Goal: Task Accomplishment & Management: Manage account settings

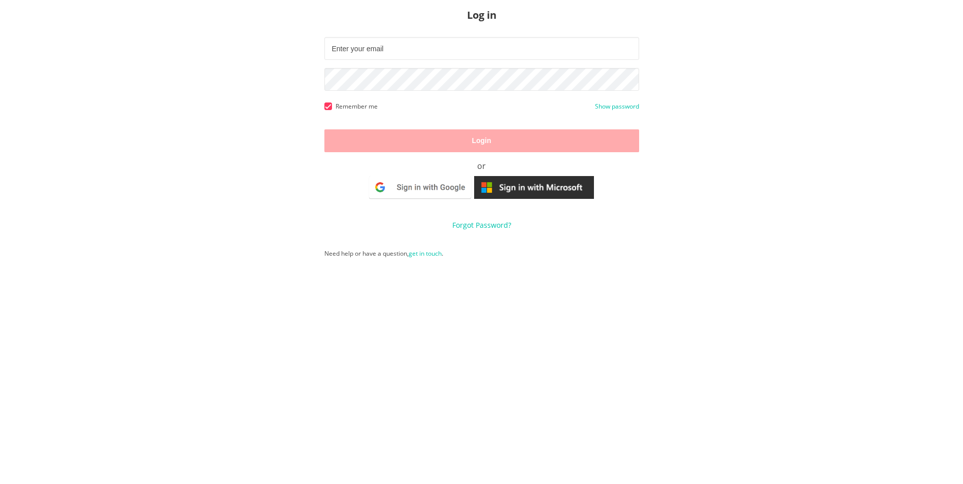
click at [625, 304] on div "Log in Remember me Show password Login or Forgot Password? Need help or have a …" at bounding box center [481, 242] width 315 height 468
click at [370, 45] on input "text" at bounding box center [481, 48] width 315 height 23
type input "[PERSON_NAME][EMAIL_ADDRESS][PERSON_NAME][DOMAIN_NAME]"
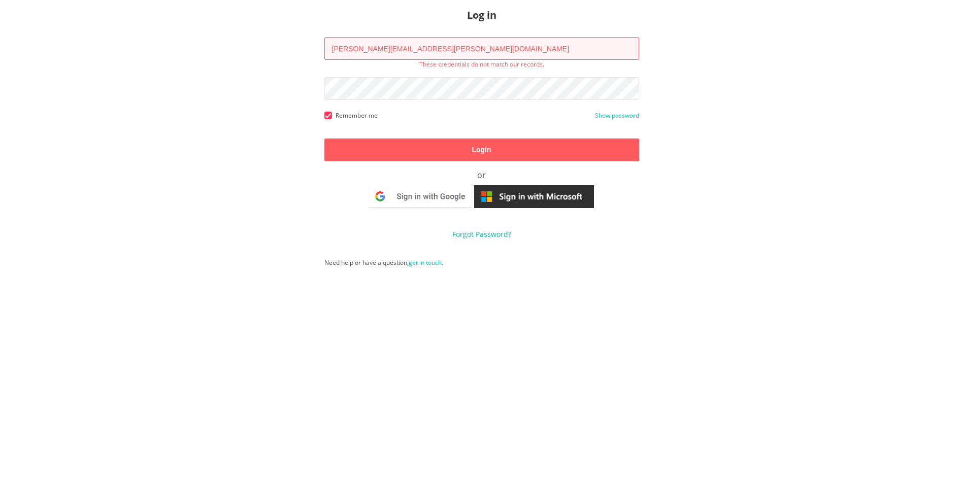
click at [513, 195] on img at bounding box center [534, 196] width 120 height 23
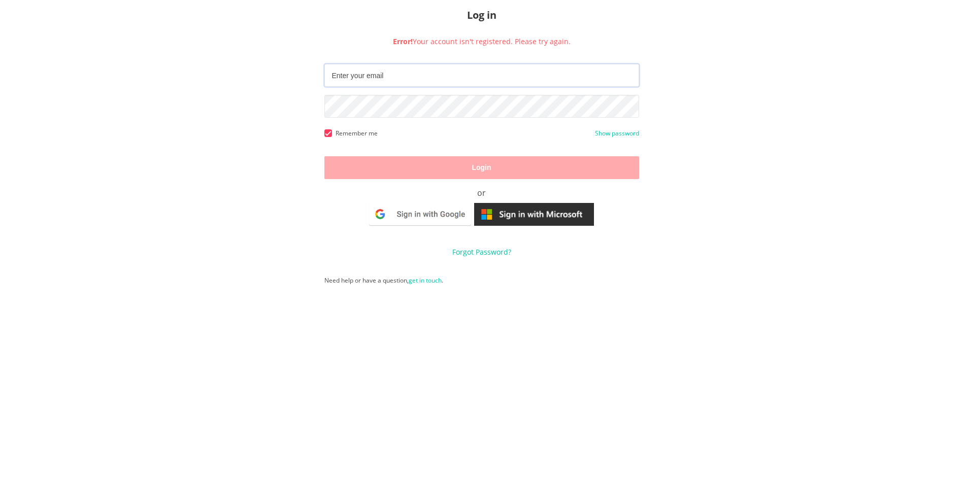
click at [354, 79] on input "text" at bounding box center [481, 75] width 315 height 23
type input "[PERSON_NAME][EMAIL_ADDRESS][PERSON_NAME][DOMAIN_NAME]"
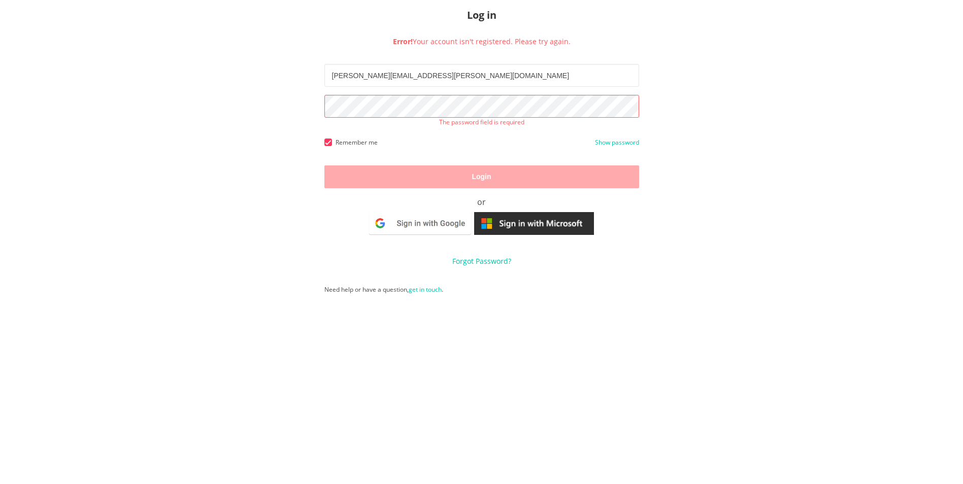
click at [478, 253] on span "Log in Error! Your account isn't registered. Please try again. rennee.kumia@fwn…" at bounding box center [481, 152] width 315 height 289
click at [484, 262] on link "Forgot Password?" at bounding box center [481, 261] width 59 height 10
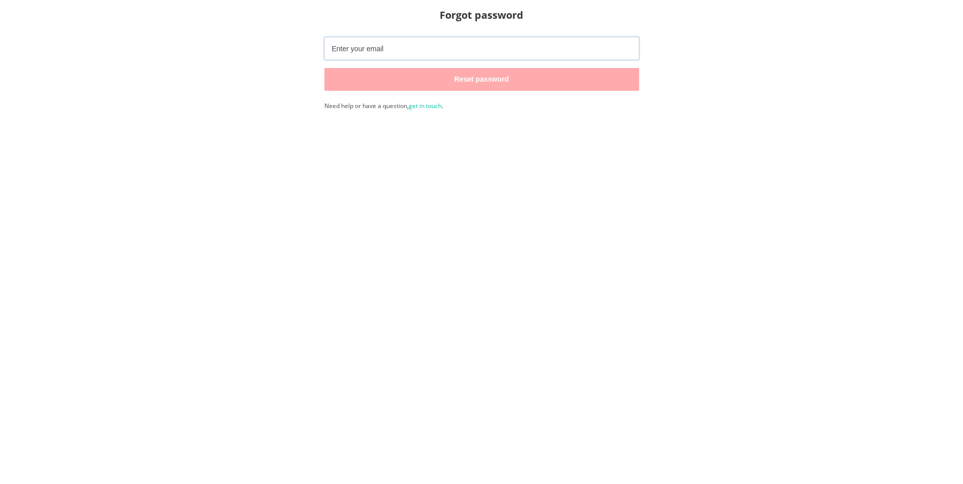
click at [369, 53] on input "text" at bounding box center [481, 48] width 315 height 23
type input "[PERSON_NAME][EMAIL_ADDRESS][PERSON_NAME][DOMAIN_NAME]"
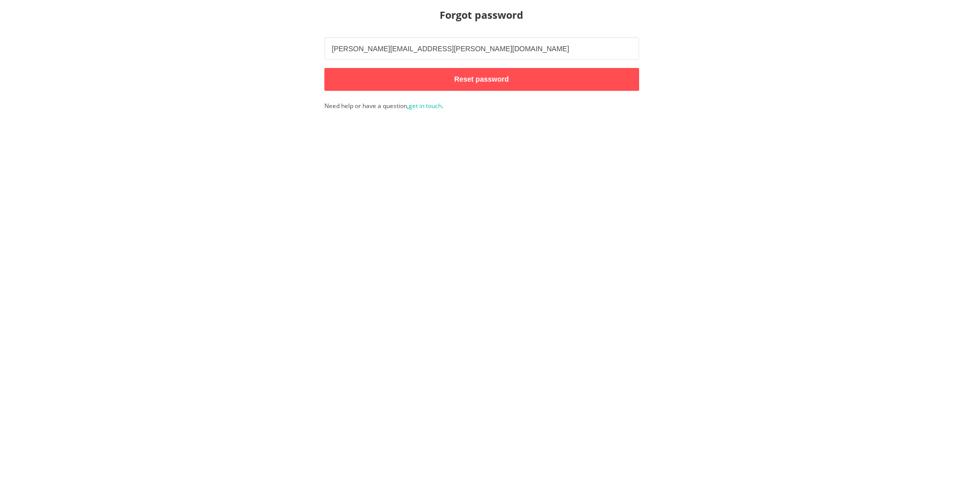
click at [375, 76] on button "Reset password" at bounding box center [481, 79] width 315 height 23
